Goal: Task Accomplishment & Management: Manage account settings

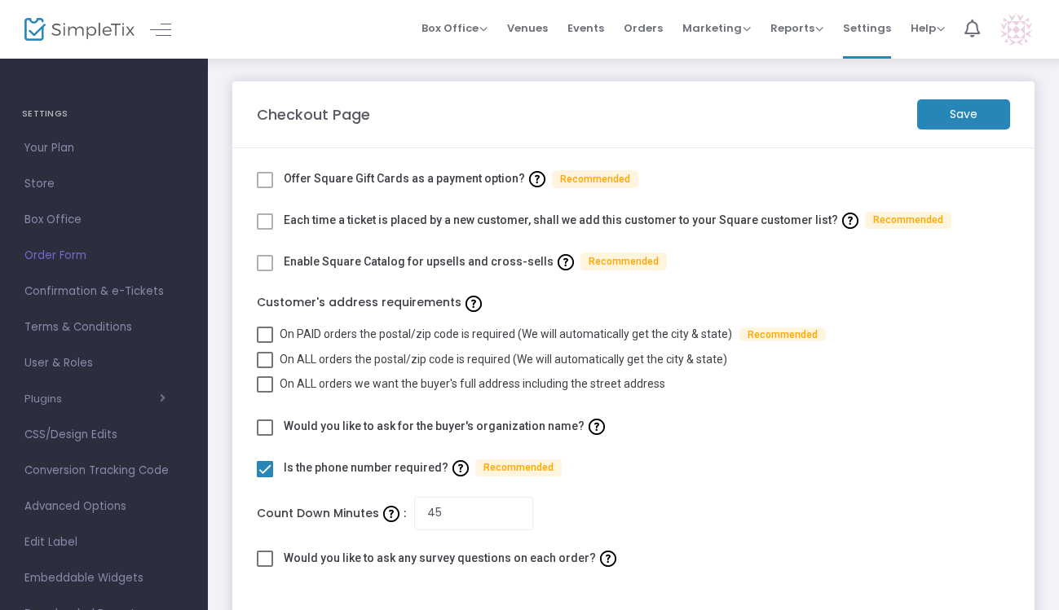
click at [316, 34] on div "Box Office Sell Tickets Bookings Sell Season Pass Venues Memberships Events Ord…" at bounding box center [633, 29] width 851 height 59
click at [269, 379] on span at bounding box center [265, 385] width 16 height 16
click at [265, 393] on input "On ALL orders we want the buyer's full address including the street address" at bounding box center [264, 393] width 1 height 1
checkbox input "true"
click at [949, 116] on m-button "Save" at bounding box center [963, 114] width 93 height 30
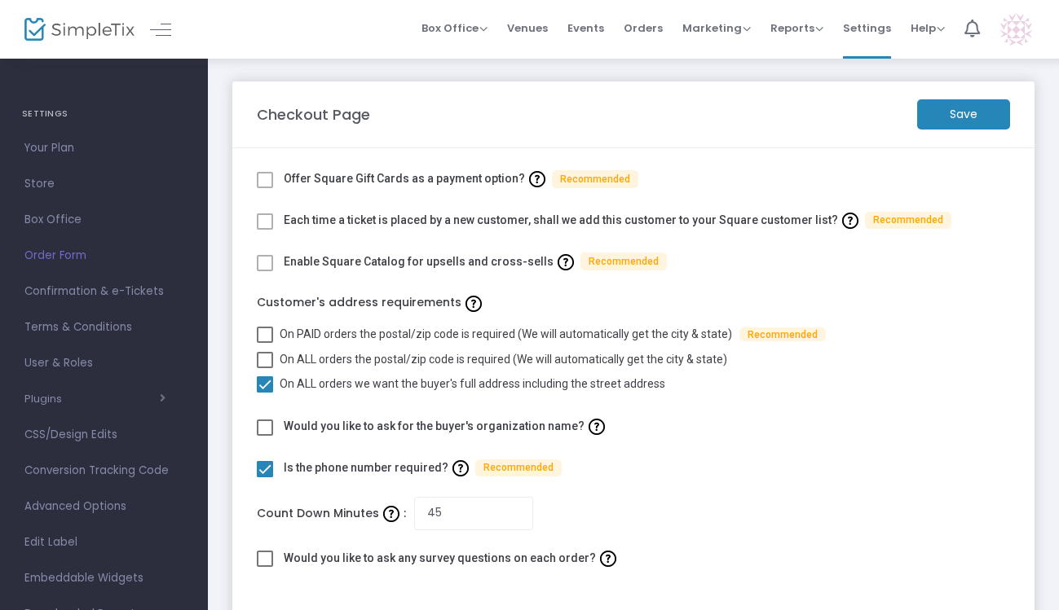
click at [961, 116] on m-button "Save" at bounding box center [963, 114] width 93 height 30
drag, startPoint x: 597, startPoint y: 31, endPoint x: 641, endPoint y: 32, distance: 43.2
click at [597, 31] on span "Events" at bounding box center [585, 28] width 37 height 42
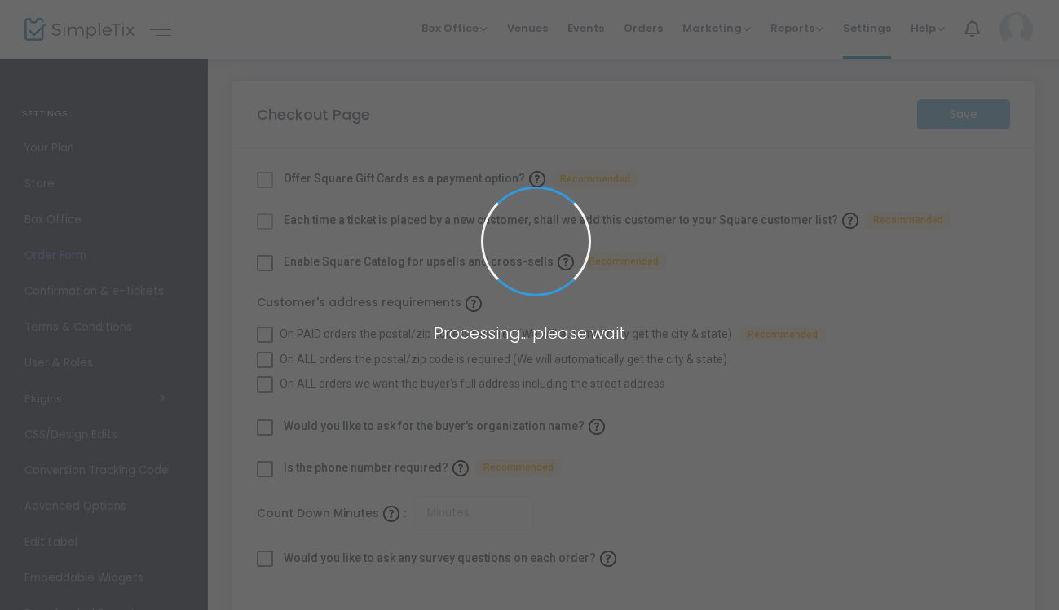
checkbox input "true"
type input "45"
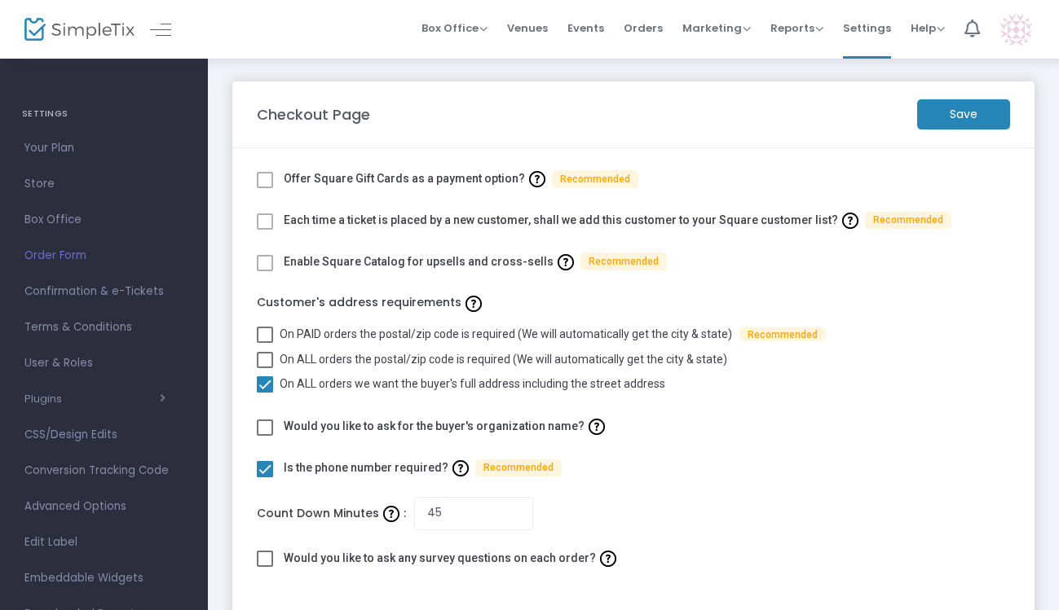
click at [973, 118] on m-button "Save" at bounding box center [963, 114] width 93 height 30
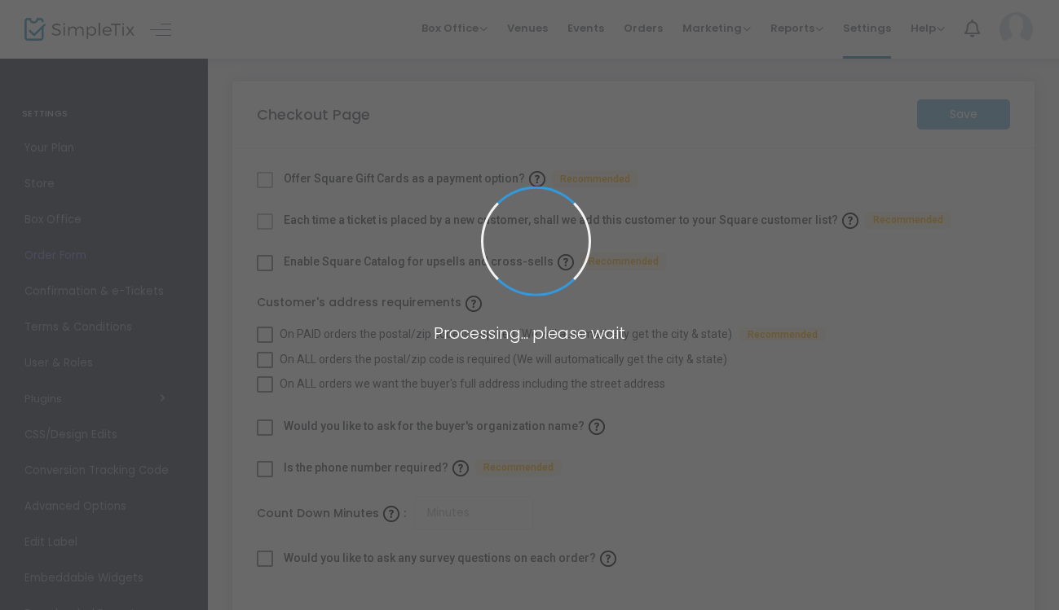
checkbox input "true"
type input "45"
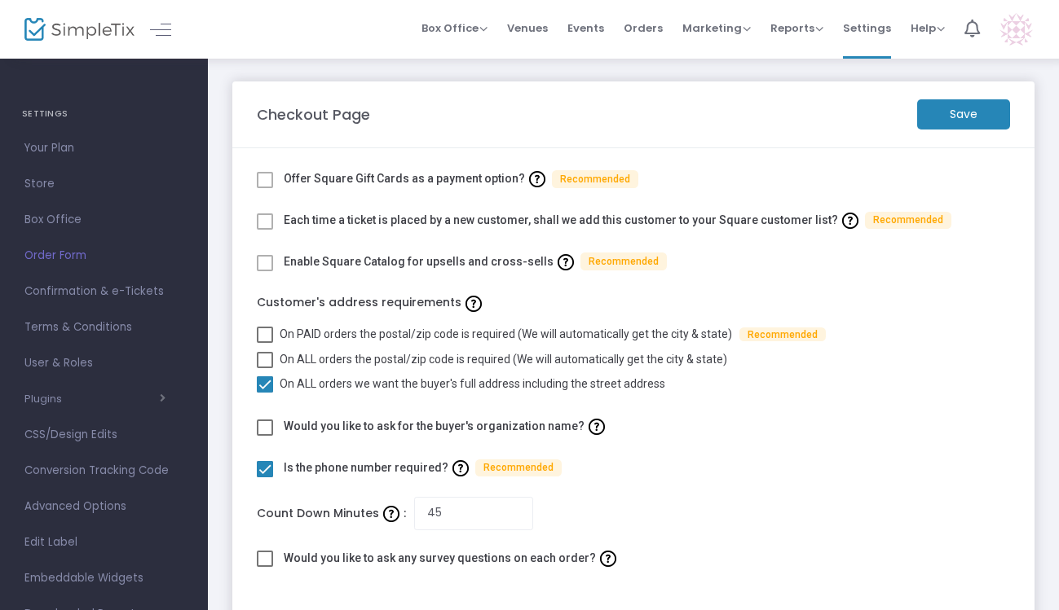
click at [263, 357] on span at bounding box center [265, 360] width 16 height 16
click at [264, 368] on input "On ALL orders the postal/zip code is required (We will automatically get the ci…" at bounding box center [264, 368] width 1 height 1
checkbox input "true"
click at [260, 381] on span at bounding box center [265, 385] width 16 height 16
click at [264, 393] on input "On ALL orders we want the buyer's full address including the street address" at bounding box center [264, 393] width 1 height 1
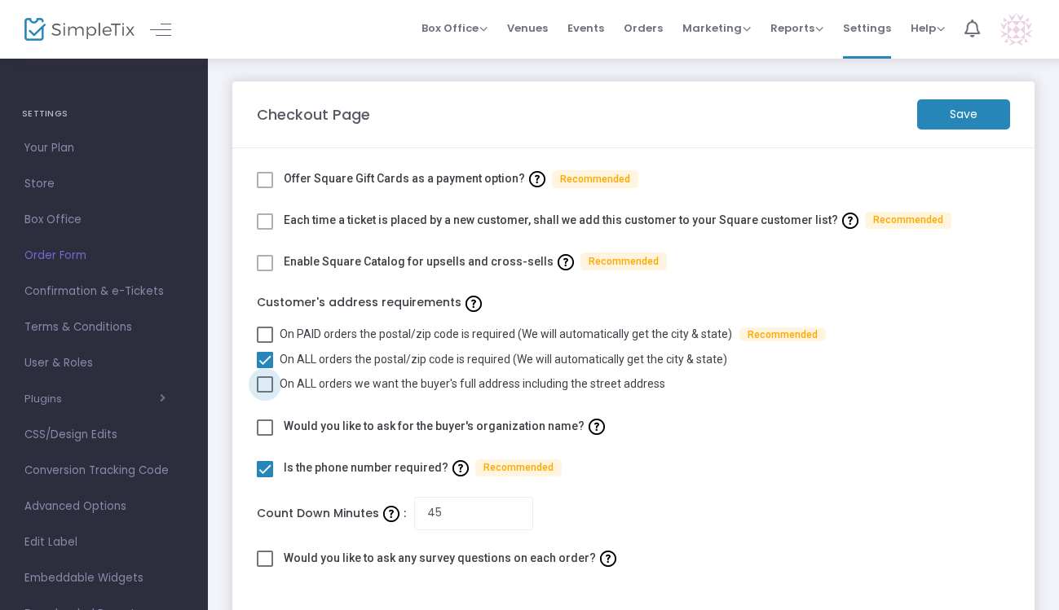
checkbox input "true"
checkbox input "false"
click at [948, 113] on m-button "Save" at bounding box center [963, 114] width 93 height 30
click at [970, 117] on m-button "Save" at bounding box center [963, 114] width 93 height 30
click at [951, 115] on m-button "Save" at bounding box center [963, 114] width 93 height 30
